Goal: Task Accomplishment & Management: Manage account settings

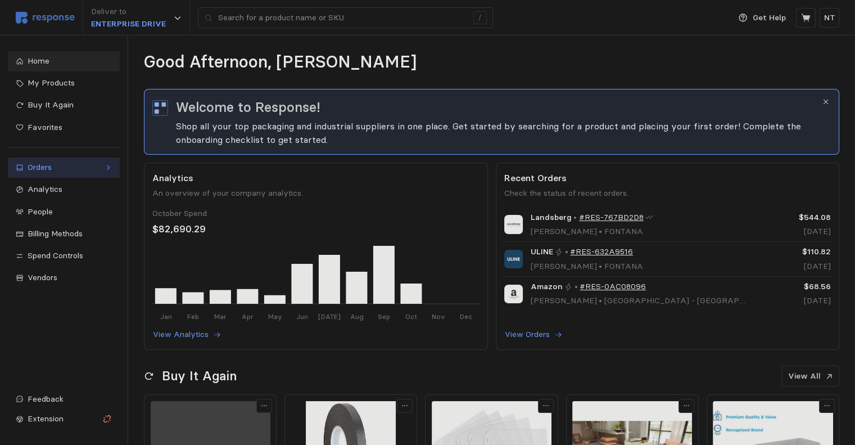
click at [43, 166] on div "Orders" at bounding box center [64, 167] width 73 height 12
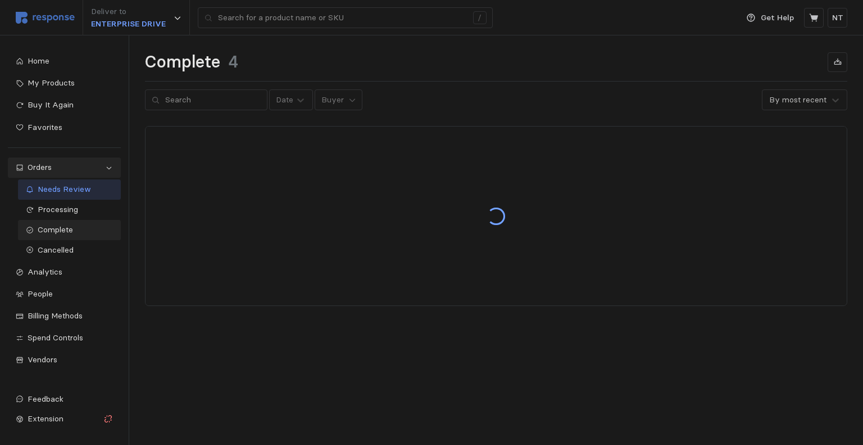
click at [58, 189] on span "Needs Review" at bounding box center [64, 189] width 53 height 10
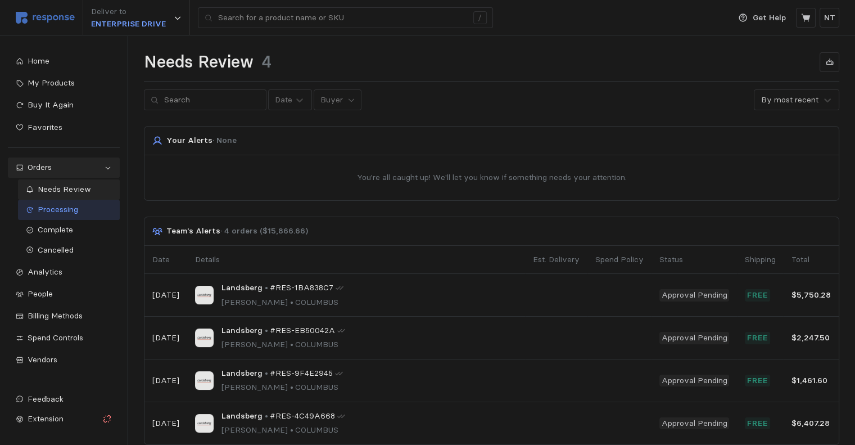
click at [59, 205] on span "Processing" at bounding box center [58, 209] width 40 height 10
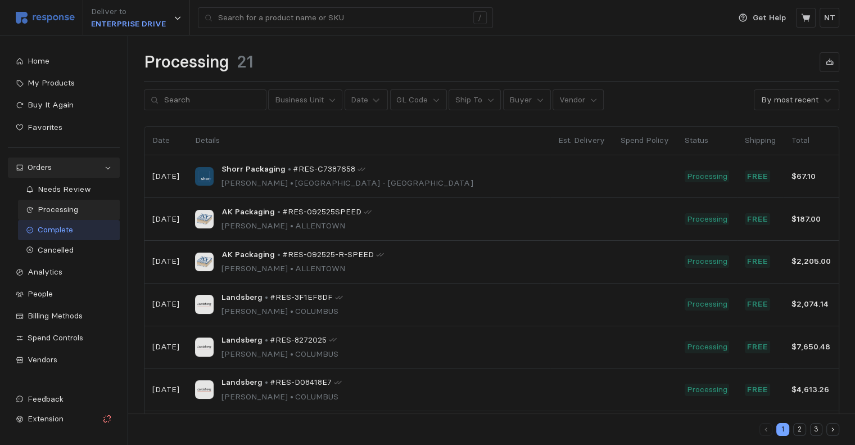
click at [60, 224] on span "Complete" at bounding box center [55, 229] width 35 height 10
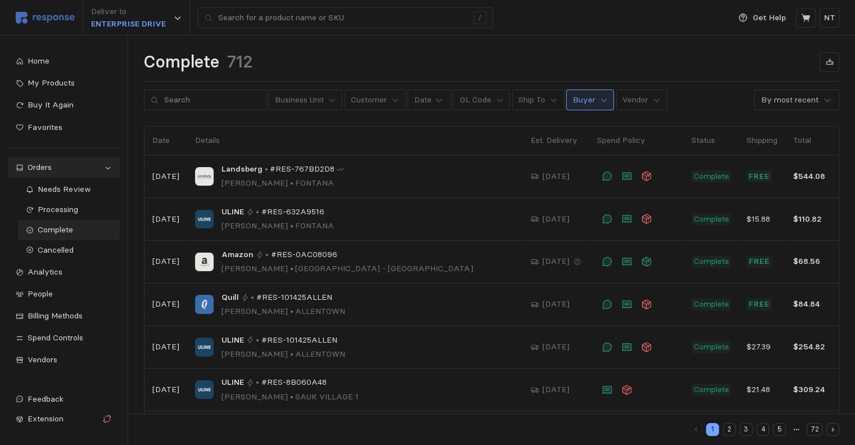
click at [600, 103] on icon at bounding box center [604, 100] width 8 height 8
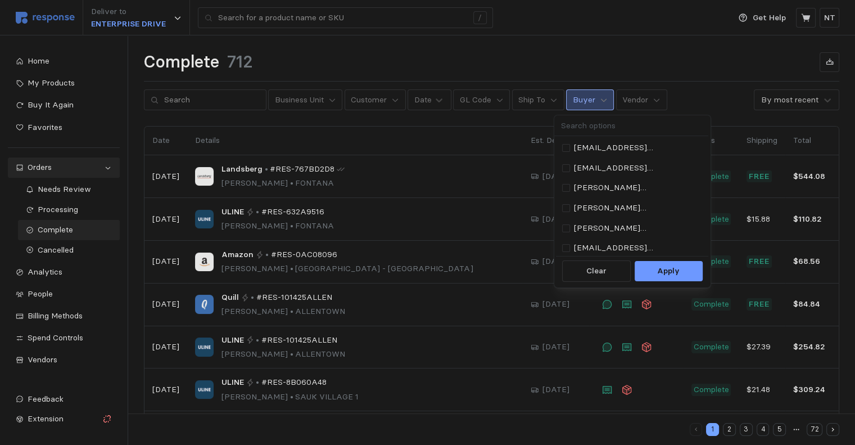
type input "n"
type input "ty"
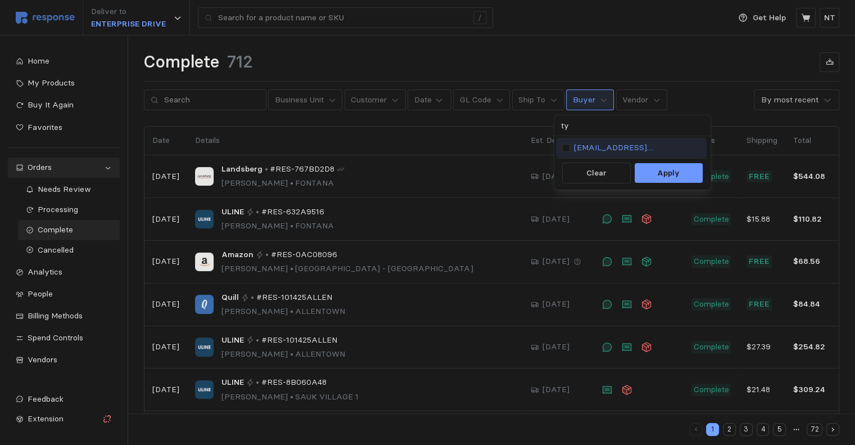
click at [606, 146] on p "[EMAIL_ADDRESS][DOMAIN_NAME]" at bounding box center [637, 148] width 127 height 12
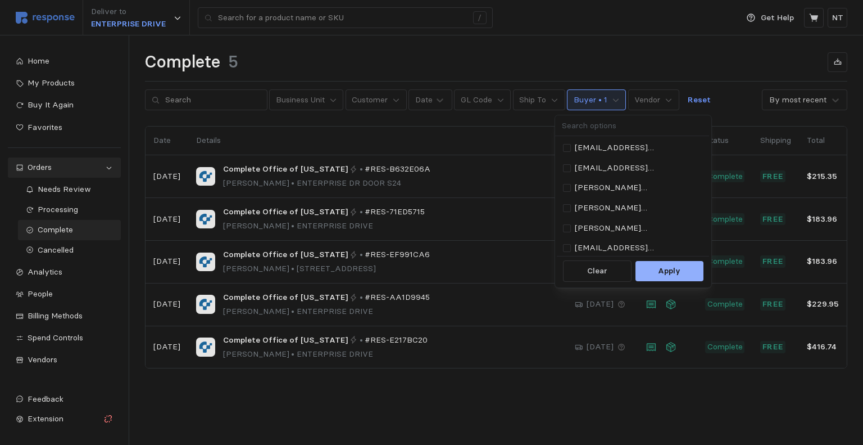
click at [650, 269] on p "Apply" at bounding box center [669, 271] width 22 height 12
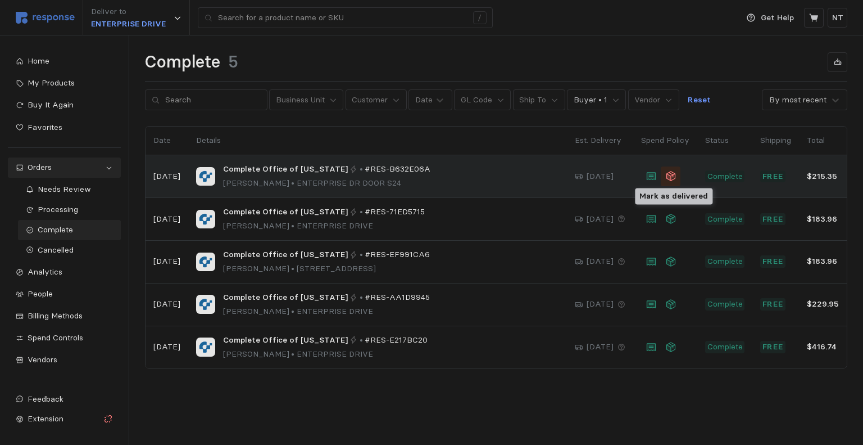
click at [650, 174] on icon at bounding box center [671, 175] width 11 height 11
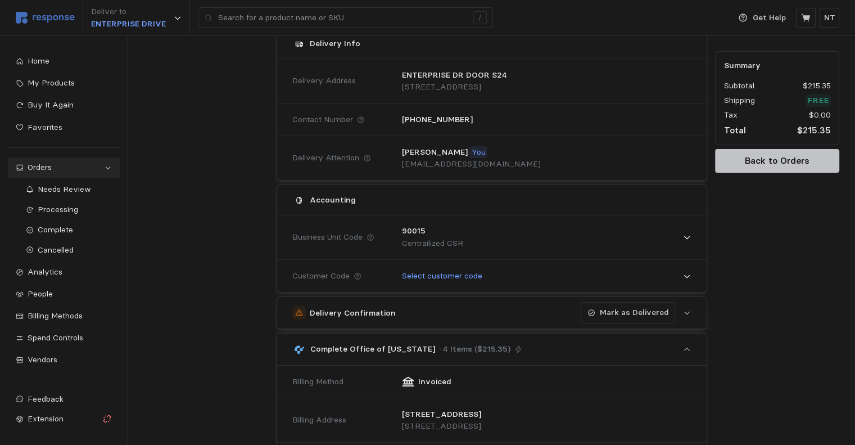
scroll to position [162, 0]
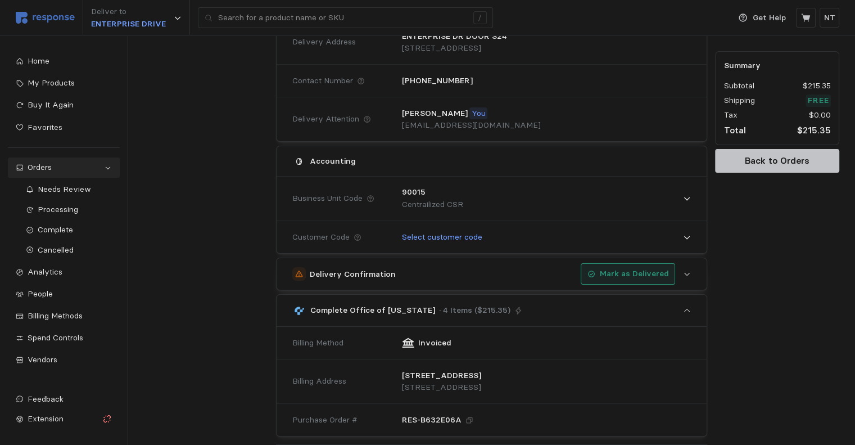
click at [610, 273] on p "Mark as Delivered" at bounding box center [634, 274] width 69 height 12
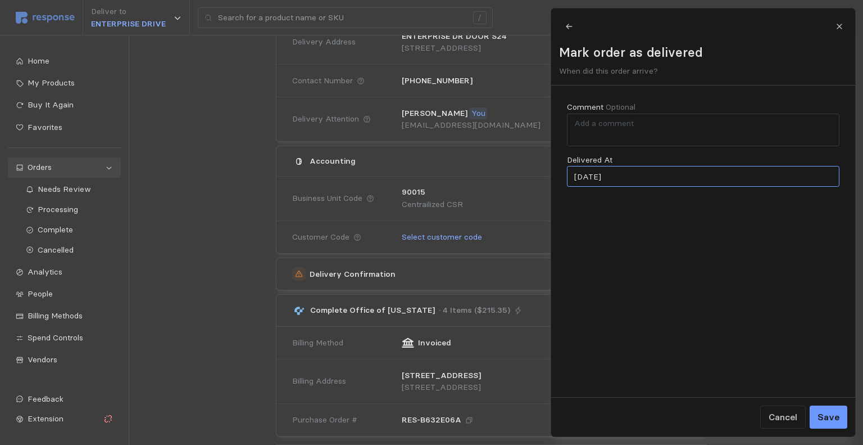
click at [650, 187] on input "[DATE]" at bounding box center [703, 176] width 273 height 21
click at [607, 293] on button "14" at bounding box center [606, 295] width 21 height 21
type input "[DATE]"
click at [650, 419] on p "Save" at bounding box center [828, 417] width 22 height 14
